Goal: Check status: Check status

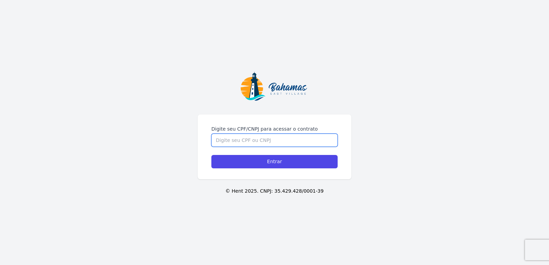
click at [257, 142] on input "Digite seu CPF/CNPJ para acessar o contrato" at bounding box center [275, 140] width 126 height 13
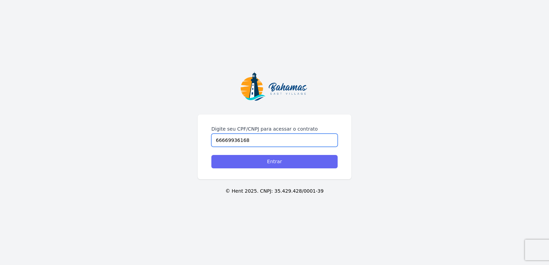
type input "66669936168"
click at [272, 163] on input "Entrar" at bounding box center [275, 161] width 126 height 13
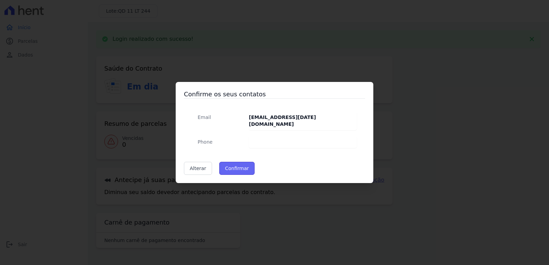
click at [238, 162] on button "Confirmar" at bounding box center [237, 168] width 36 height 13
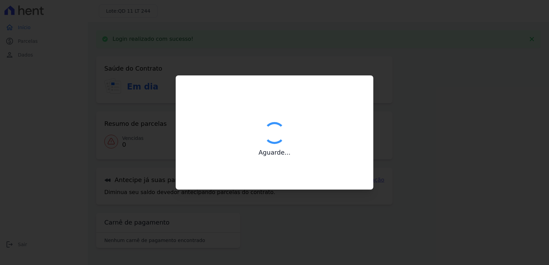
type input "Contatos confirmados com sucesso."
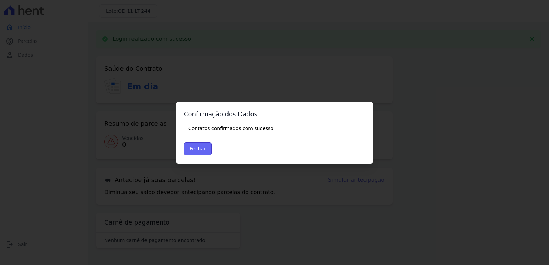
click at [196, 146] on button "Fechar" at bounding box center [198, 148] width 28 height 13
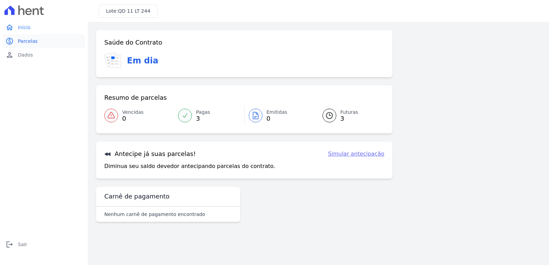
click at [32, 42] on span "Parcelas" at bounding box center [28, 41] width 20 height 7
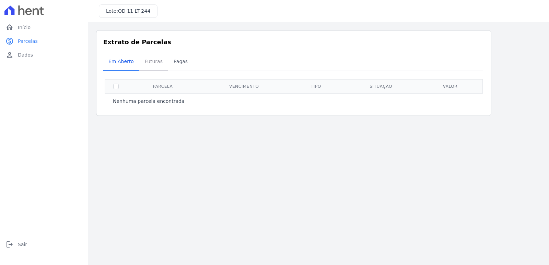
click at [153, 63] on span "Futuras" at bounding box center [154, 62] width 26 height 14
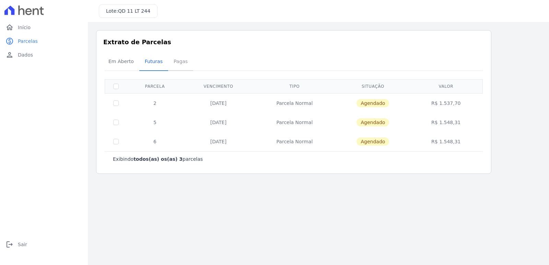
click at [178, 62] on span "Pagas" at bounding box center [181, 62] width 22 height 14
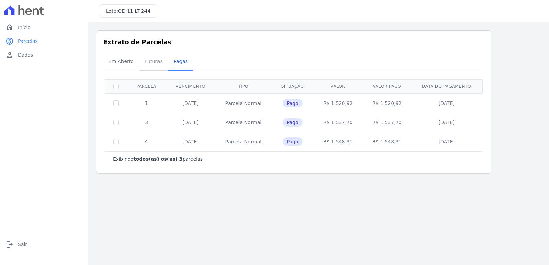
click at [148, 66] on span "Futuras" at bounding box center [154, 62] width 26 height 14
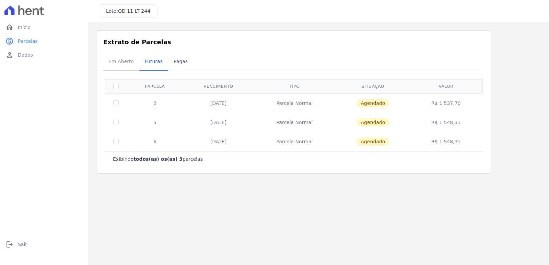
click at [124, 66] on span "Em Aberto" at bounding box center [121, 62] width 34 height 14
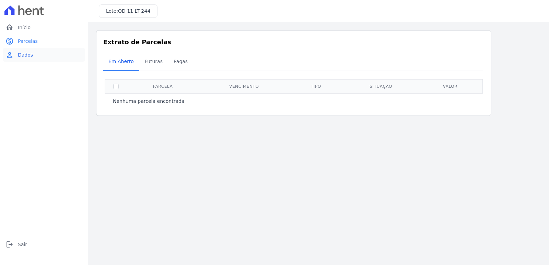
click at [23, 54] on span "Dados" at bounding box center [25, 55] width 15 height 7
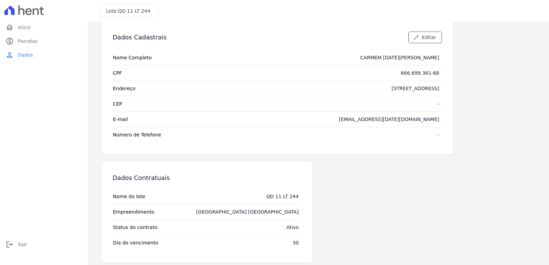
scroll to position [17, 0]
